Goal: Task Accomplishment & Management: Use online tool/utility

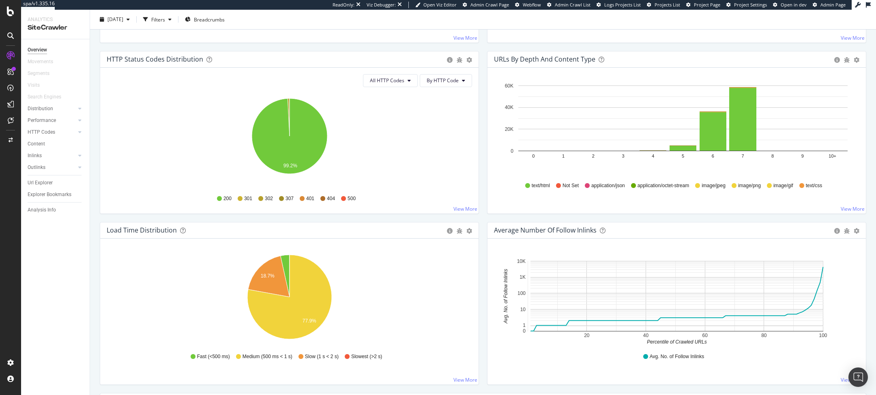
scroll to position [414, 0]
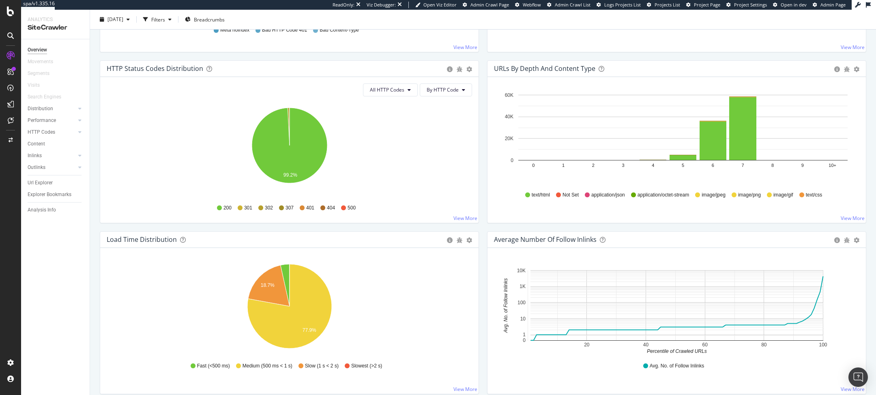
drag, startPoint x: 34, startPoint y: 121, endPoint x: 433, endPoint y: 213, distance: 409.5
click at [34, 121] on div "Performance" at bounding box center [42, 120] width 28 height 9
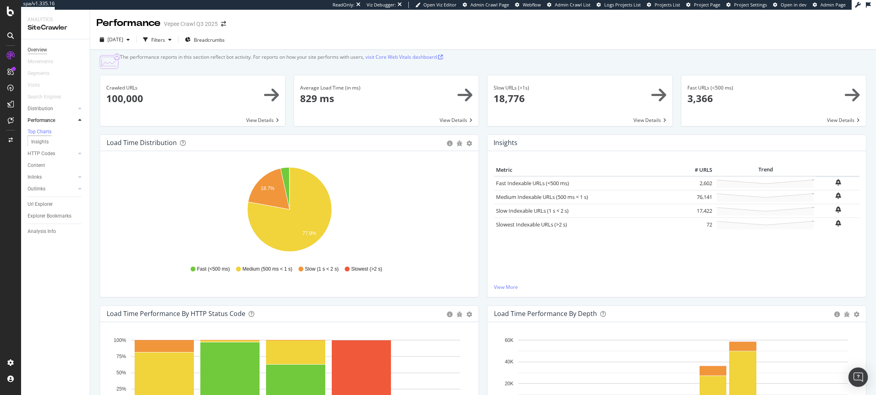
click at [41, 50] on div "Overview" at bounding box center [37, 50] width 19 height 9
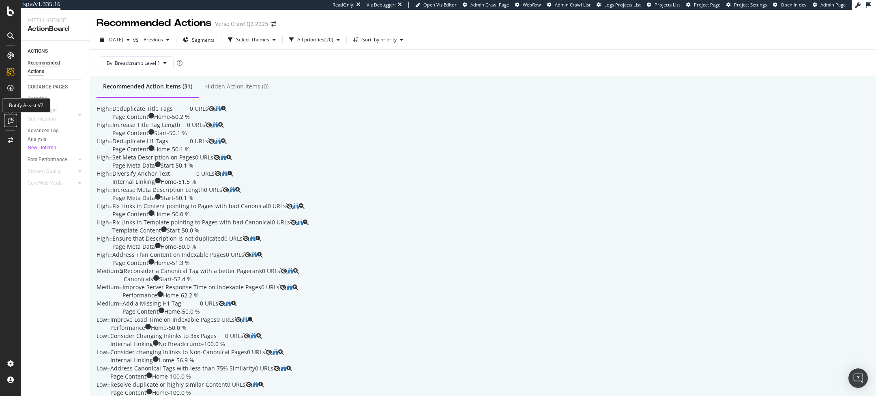
click at [9, 122] on icon at bounding box center [11, 120] width 6 height 6
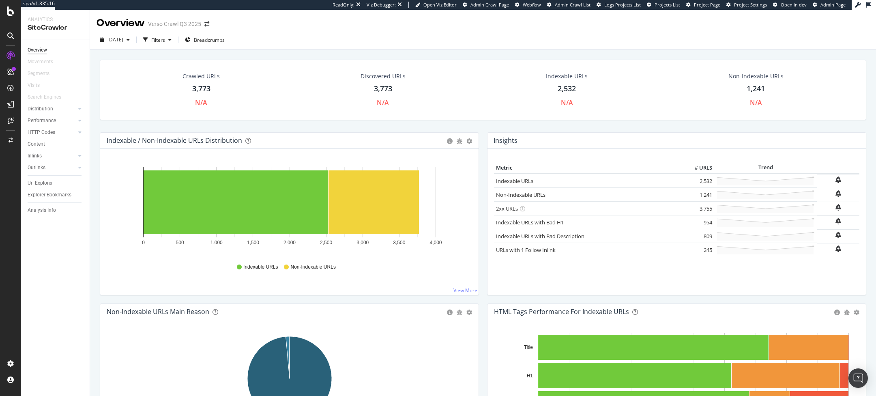
drag, startPoint x: 183, startPoint y: 92, endPoint x: 235, endPoint y: 91, distance: 51.9
click at [235, 91] on div "Crawled URLs 3,773 N/A" at bounding box center [201, 89] width 178 height 43
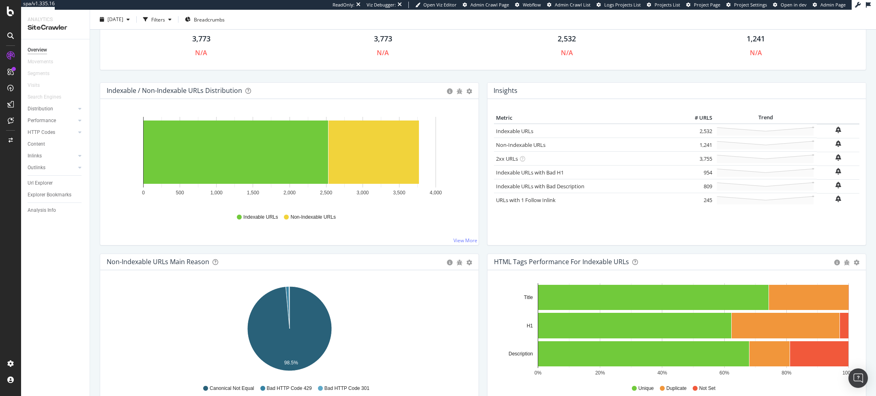
scroll to position [51, 0]
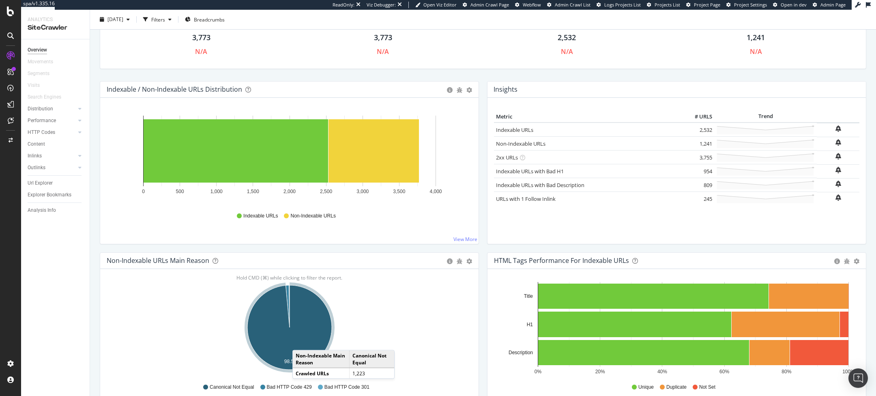
click at [300, 341] on icon "A chart." at bounding box center [289, 327] width 84 height 84
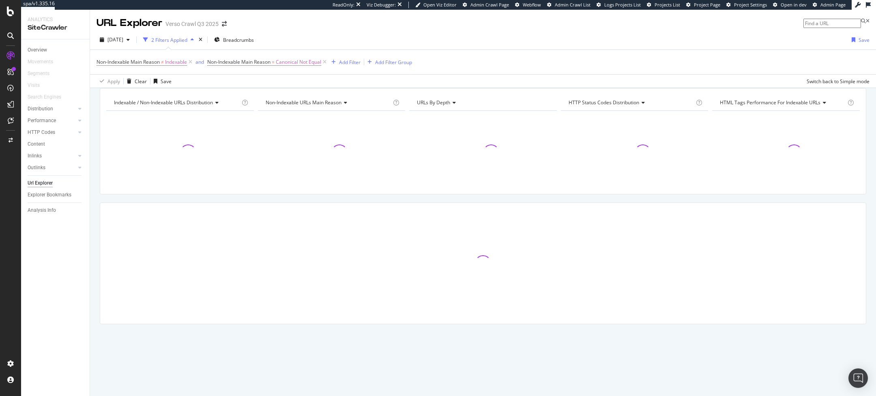
click at [96, 98] on div "Indexable / Non-Indexable URLs distribution Chart (by Value) Table Expand Expor…" at bounding box center [483, 220] width 786 height 264
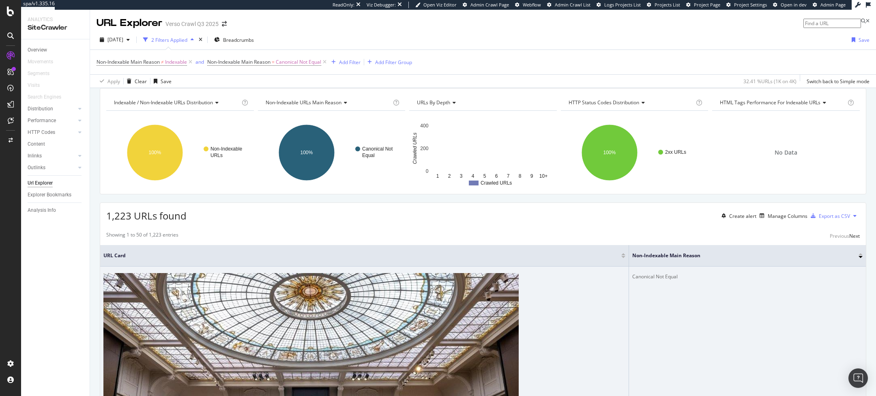
scroll to position [1, 0]
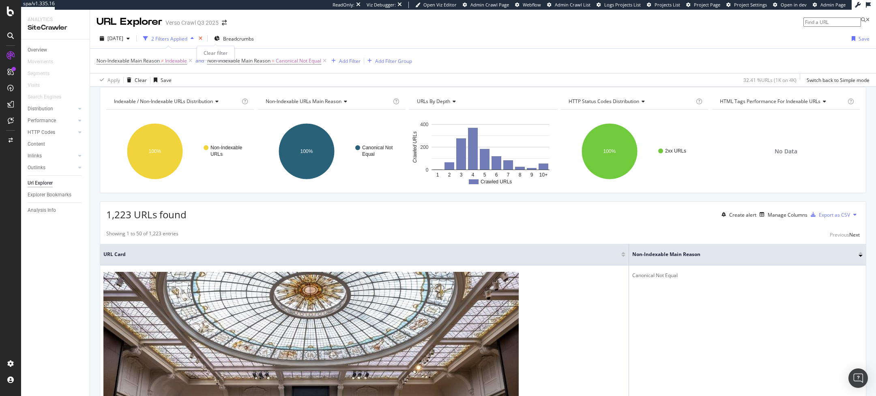
click at [202, 38] on icon "times" at bounding box center [201, 38] width 4 height 5
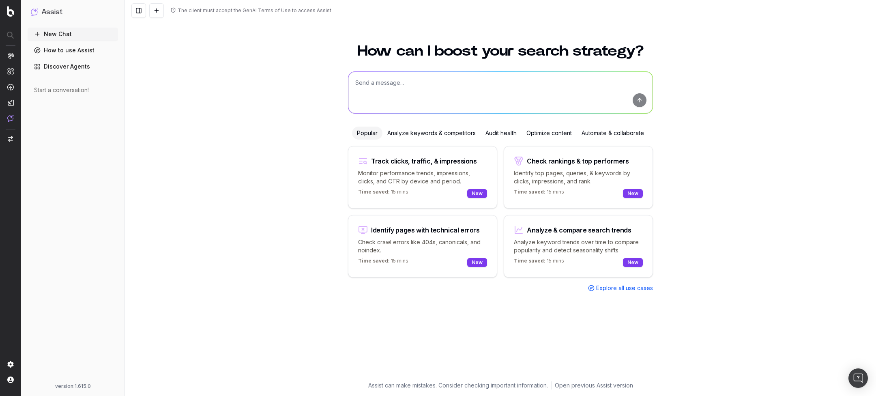
click at [502, 133] on div "Audit health" at bounding box center [501, 133] width 41 height 13
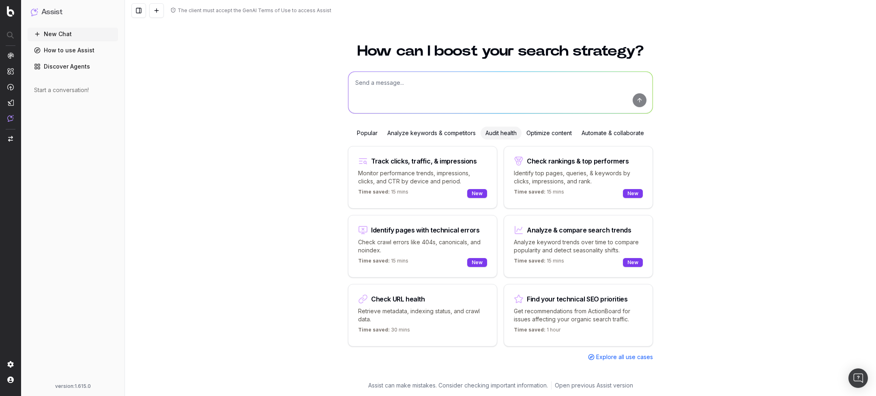
click at [539, 133] on div "Optimize content" at bounding box center [548, 133] width 55 height 13
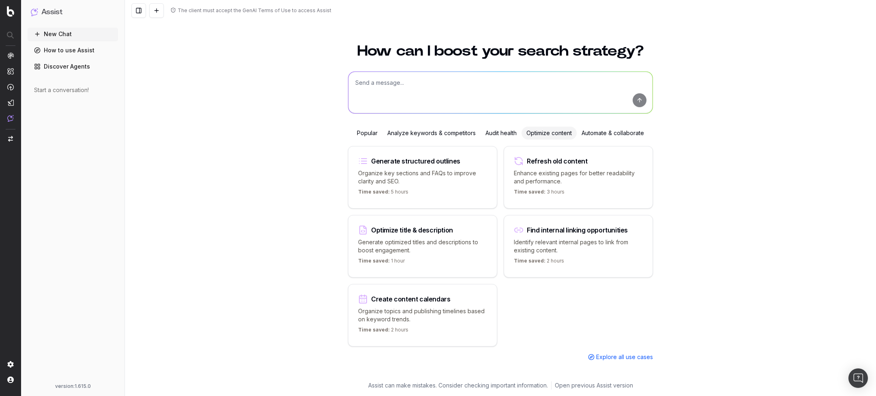
click at [425, 232] on div "Optimize title & description" at bounding box center [422, 230] width 129 height 10
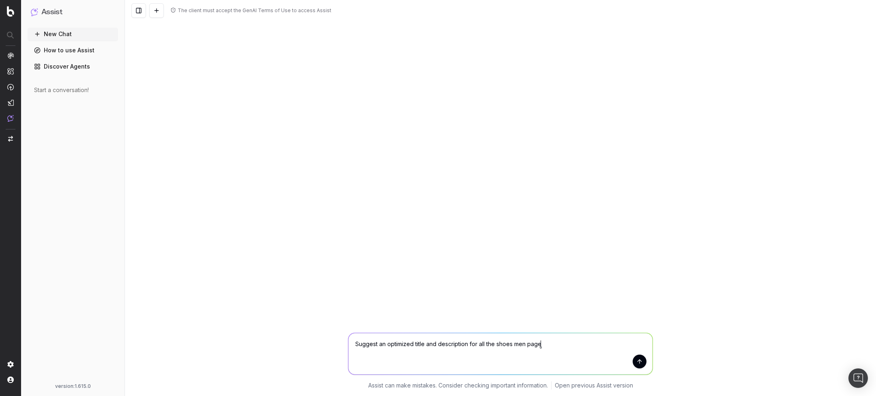
type textarea "Suggest an optimized title and description for all the shoes men pages"
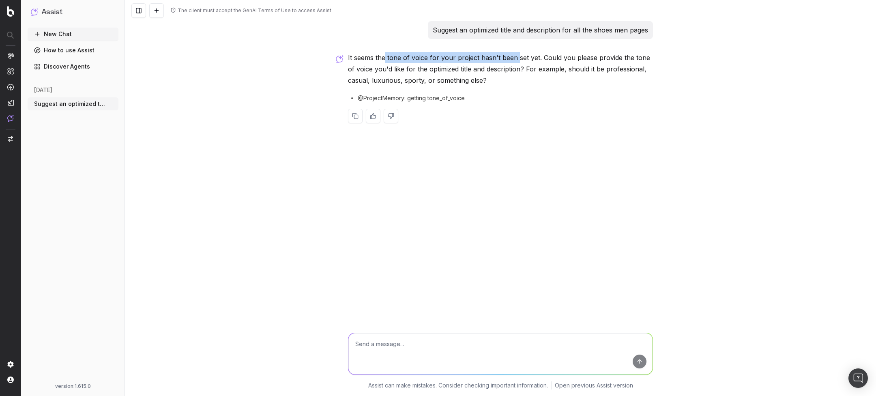
drag, startPoint x: 384, startPoint y: 61, endPoint x: 515, endPoint y: 60, distance: 131.8
click at [515, 60] on p "It seems the tone of voice for your project hasn't been set yet. Could you plea…" at bounding box center [500, 69] width 305 height 34
click at [504, 67] on p "It seems the tone of voice for your project hasn't been set yet. Could you plea…" at bounding box center [500, 69] width 305 height 34
click at [384, 79] on p "It seems the tone of voice for your project hasn't been set yet. Could you plea…" at bounding box center [500, 69] width 305 height 34
click at [391, 351] on textarea at bounding box center [500, 353] width 304 height 41
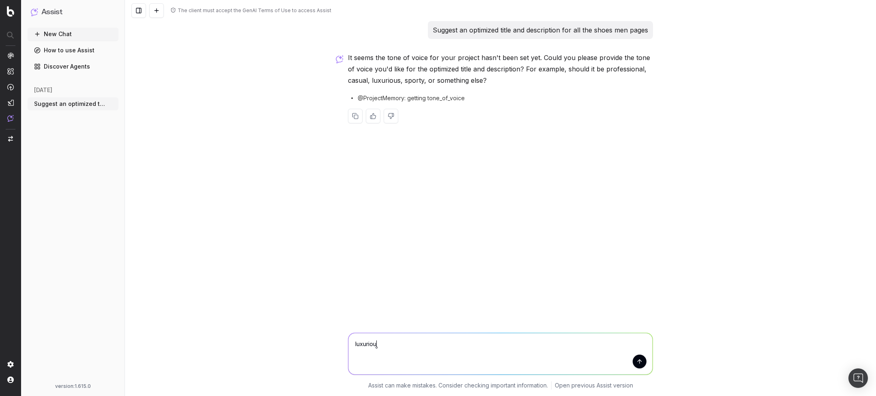
type textarea "luxurious"
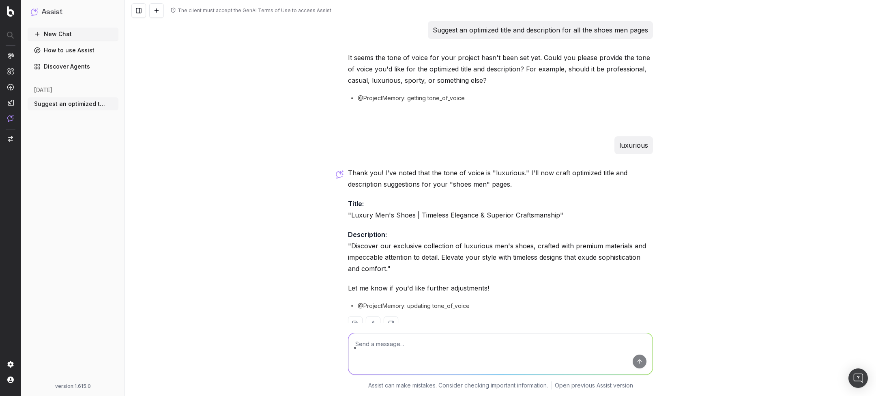
scroll to position [21, 0]
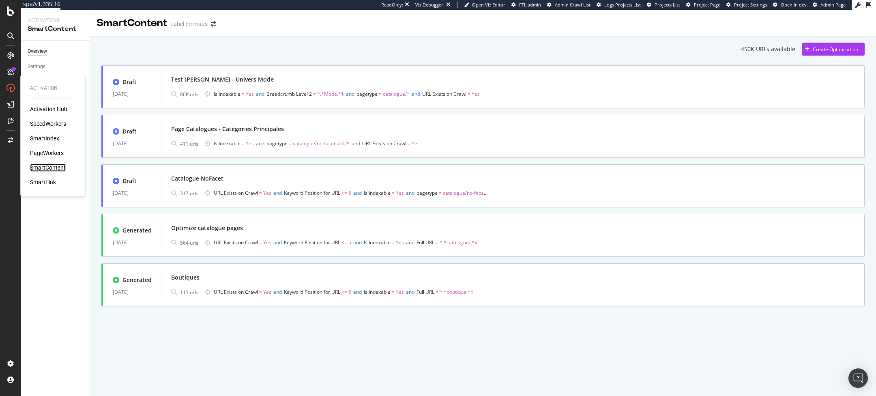
click at [48, 167] on div "SmartContent" at bounding box center [48, 167] width 36 height 8
click at [36, 168] on div "SmartContent" at bounding box center [48, 167] width 36 height 8
click at [49, 167] on div "SmartContent" at bounding box center [48, 167] width 36 height 8
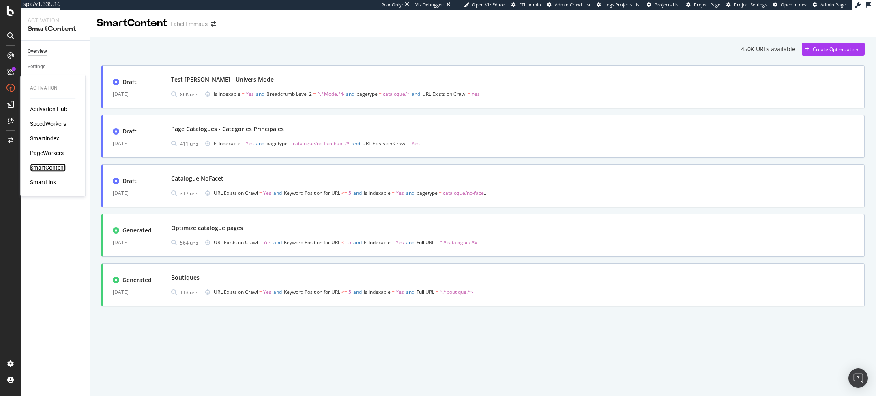
click at [49, 167] on div "SmartContent" at bounding box center [48, 167] width 36 height 8
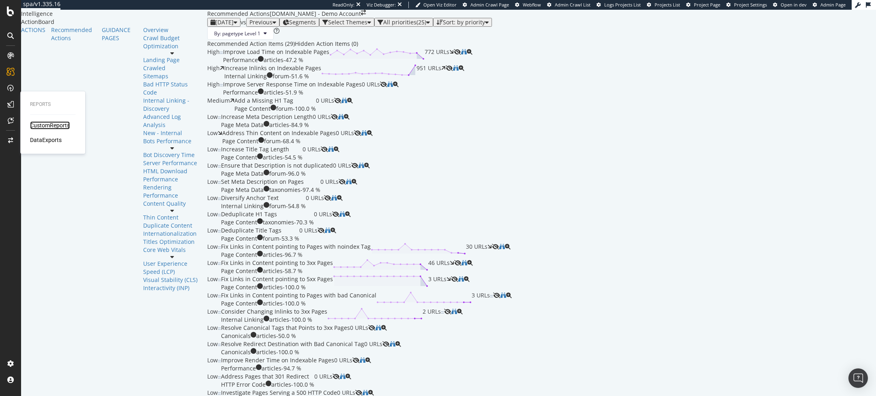
click at [48, 125] on div "CustomReports" at bounding box center [50, 125] width 40 height 8
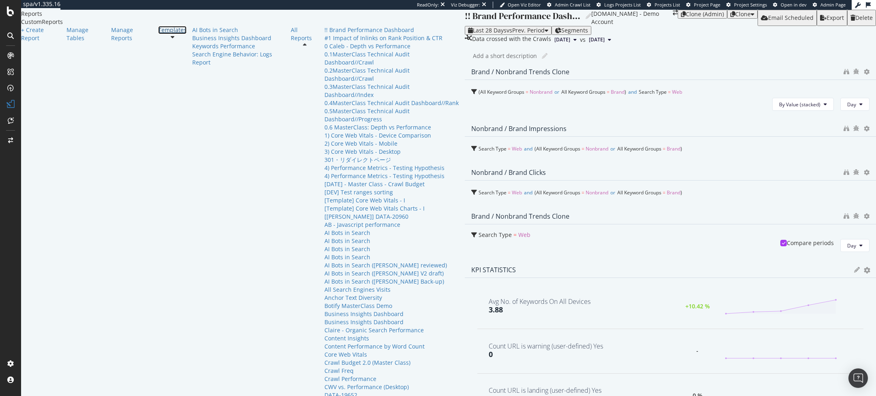
click at [158, 34] on div "Templates" at bounding box center [172, 30] width 28 height 8
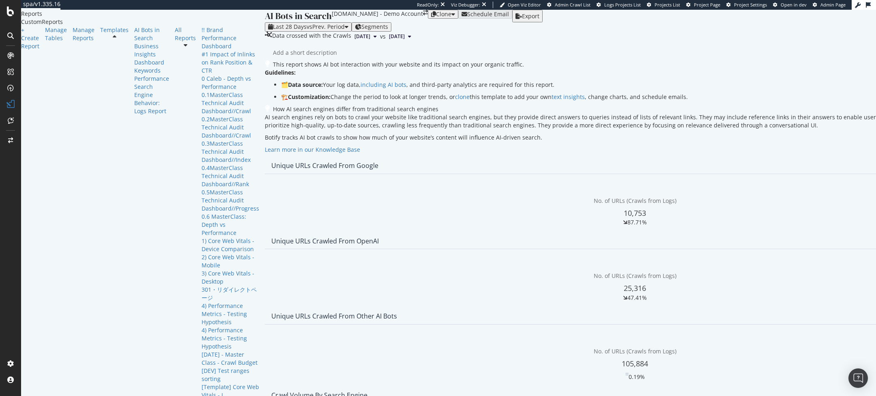
scroll to position [144, 0]
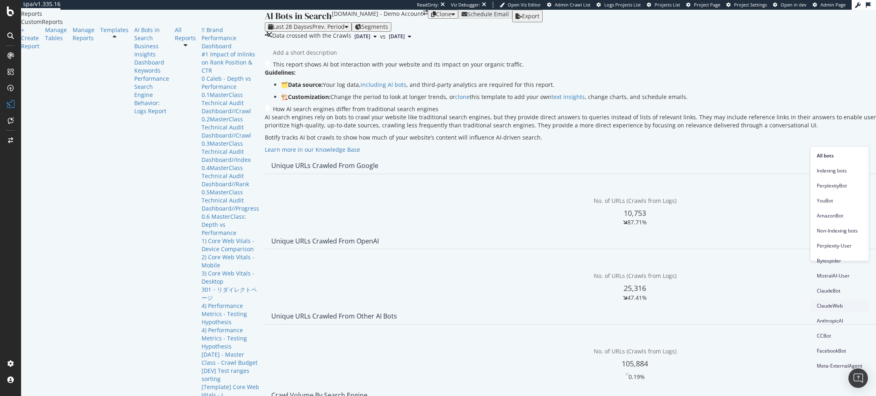
scroll to position [101, 0]
click at [706, 233] on div "Other AI Bots All bots No. of URLs (Crawls from Logs) 105,884 0.19%" at bounding box center [635, 203] width 740 height 59
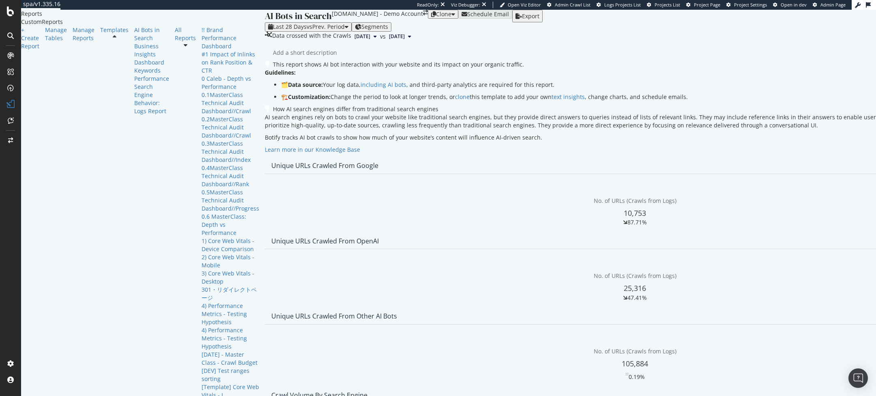
scroll to position [682, 0]
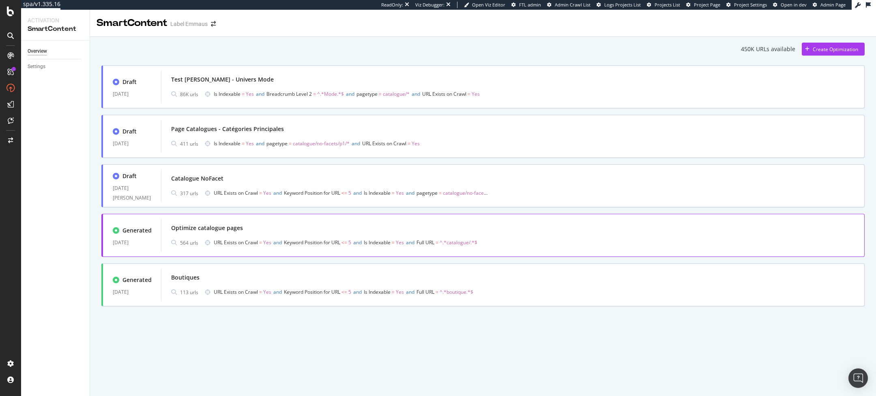
click at [206, 224] on div "Optimize catalogue pages" at bounding box center [207, 228] width 72 height 8
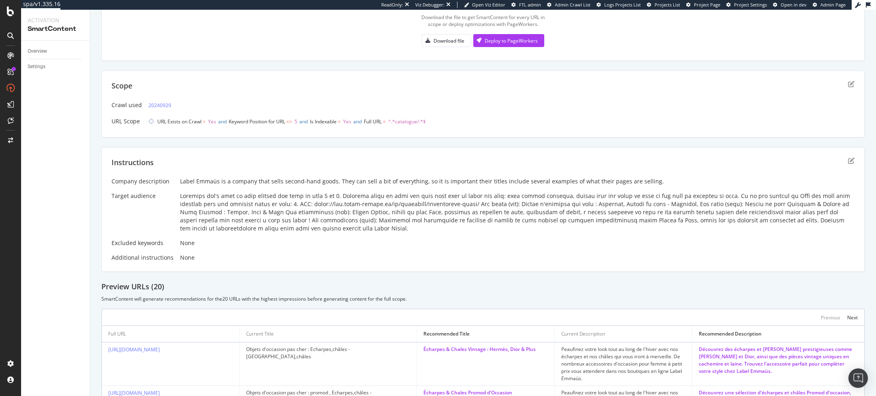
scroll to position [127, 0]
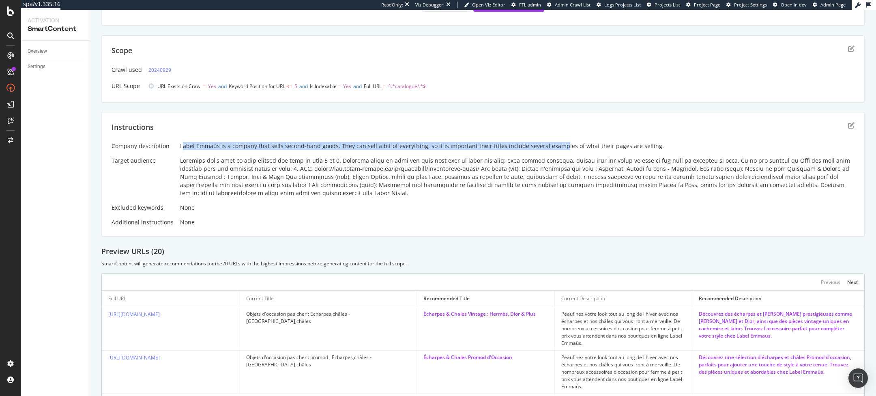
drag, startPoint x: 180, startPoint y: 145, endPoint x: 552, endPoint y: 149, distance: 372.3
click at [552, 149] on div "Label Emmaüs is a company that sells second-hand goods. They can sell a bit of …" at bounding box center [517, 146] width 674 height 8
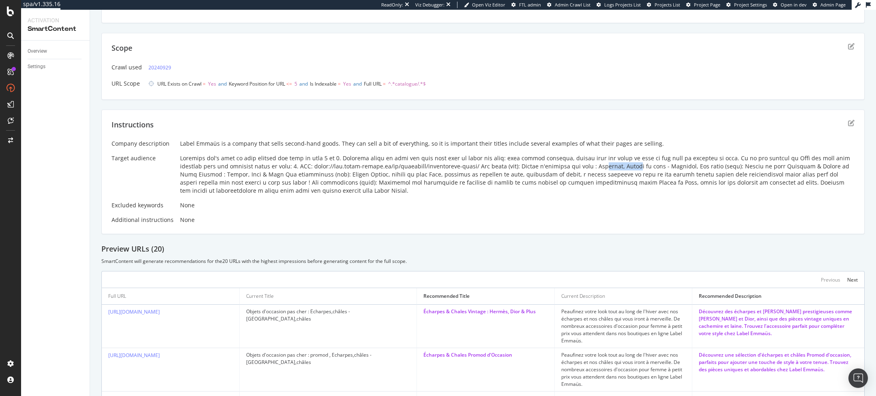
drag, startPoint x: 603, startPoint y: 169, endPoint x: 639, endPoint y: 168, distance: 35.7
click at [639, 169] on div at bounding box center [517, 174] width 674 height 41
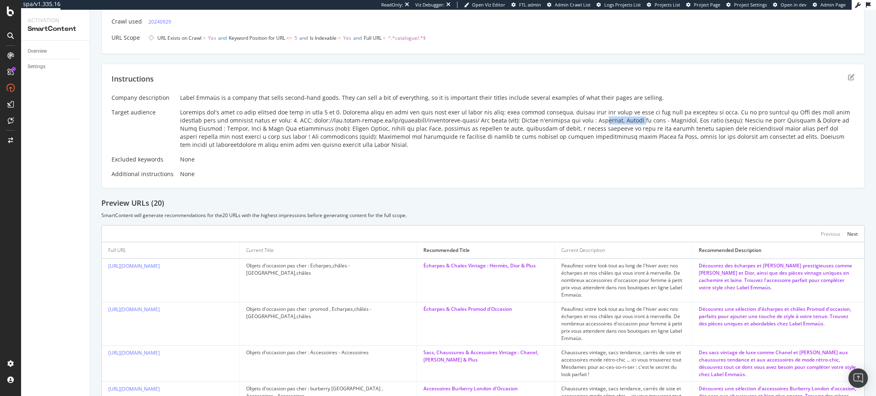
scroll to position [178, 0]
drag, startPoint x: 201, startPoint y: 125, endPoint x: 250, endPoint y: 124, distance: 49.5
click at [249, 124] on div at bounding box center [517, 126] width 674 height 41
click at [380, 159] on div "None" at bounding box center [517, 157] width 674 height 8
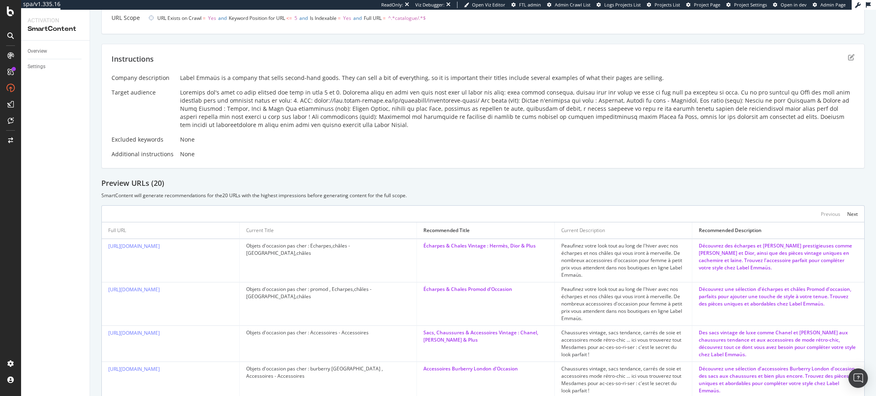
scroll to position [0, 0]
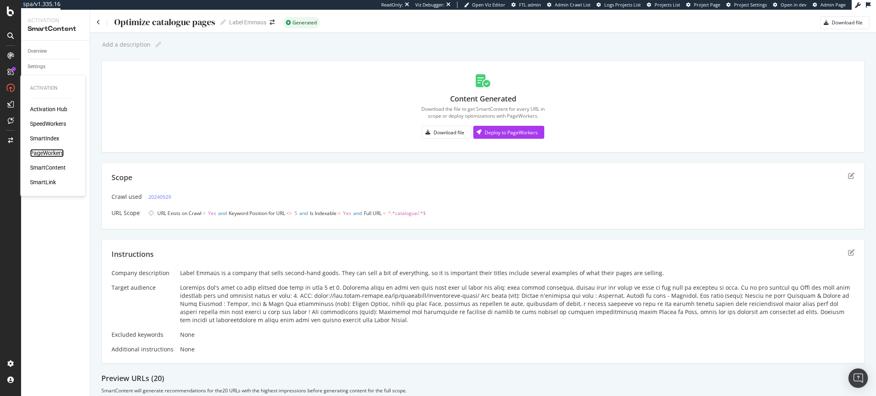
click at [52, 150] on div "PageWorkers" at bounding box center [47, 153] width 34 height 8
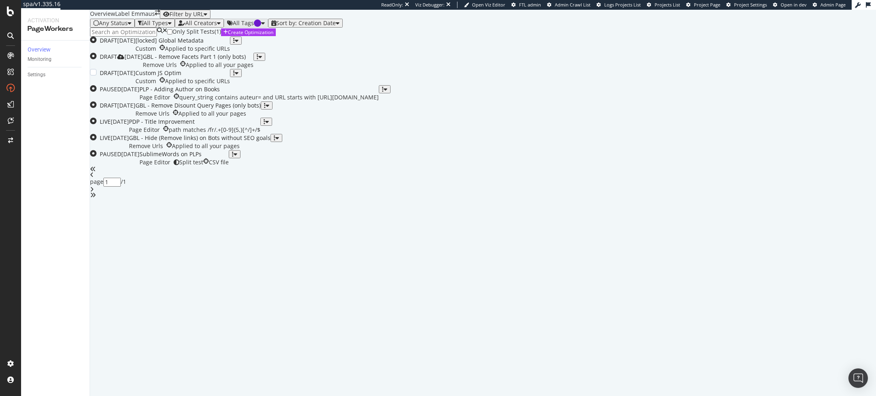
scroll to position [129, 0]
click at [260, 134] on div "PDP - Title Improvement Page Editor path matches /fr/.+[0-9]{5,}[^/]+/$" at bounding box center [194, 126] width 131 height 16
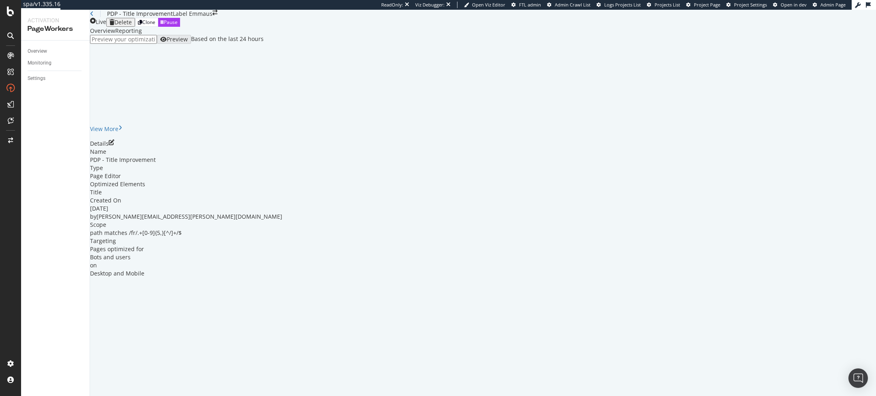
click at [142, 35] on div "Reporting" at bounding box center [128, 31] width 27 height 8
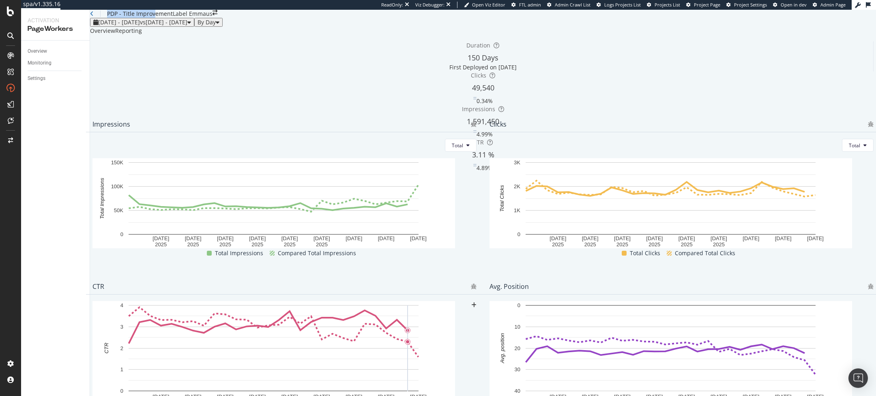
drag, startPoint x: 115, startPoint y: 22, endPoint x: 187, endPoint y: 22, distance: 71.4
click at [173, 18] on div "PDP - Title Improvement" at bounding box center [140, 14] width 66 height 8
click at [153, 18] on div "PDP - Title Improvement" at bounding box center [140, 14] width 66 height 8
drag, startPoint x: 118, startPoint y: 23, endPoint x: 198, endPoint y: 25, distance: 79.5
click at [173, 18] on div "PDP - Title Improvement" at bounding box center [140, 14] width 66 height 8
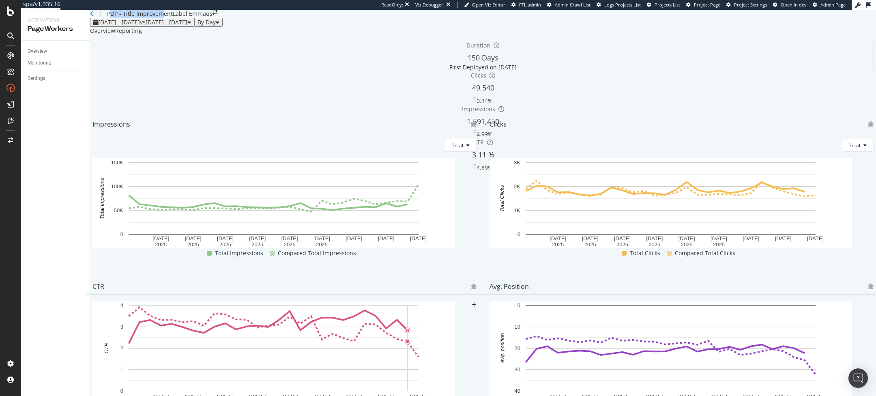
click at [343, 93] on div "49,540" at bounding box center [482, 88] width 781 height 11
